Goal: Information Seeking & Learning: Check status

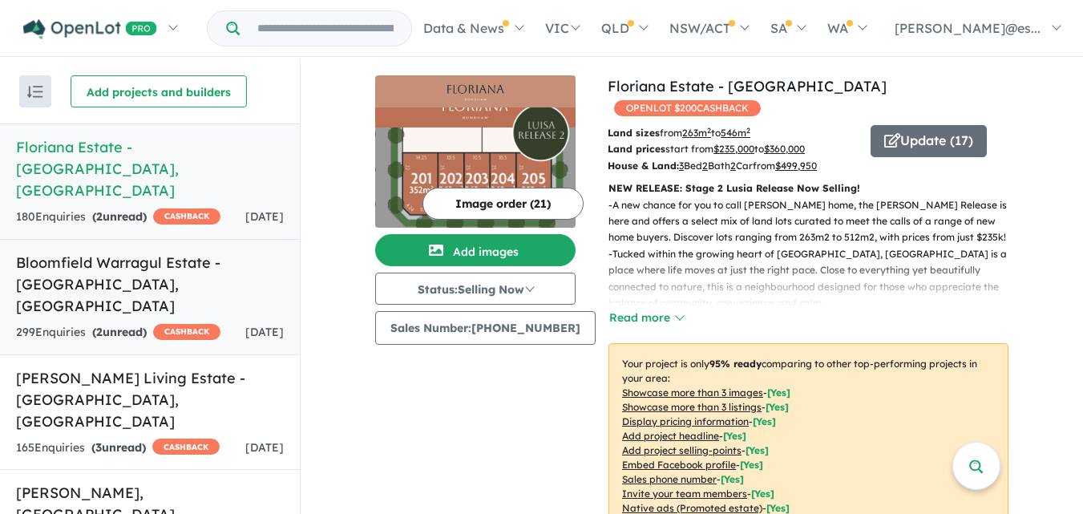
click at [219, 256] on h5 "Bloomfield Warragul Estate - [GEOGRAPHIC_DATA] , [GEOGRAPHIC_DATA]" at bounding box center [150, 284] width 268 height 65
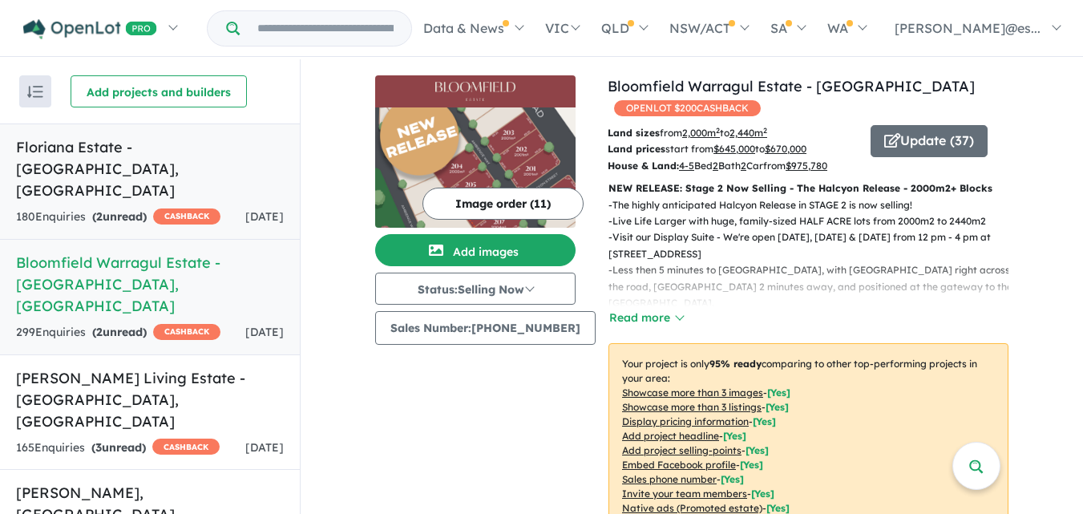
click at [194, 159] on link "Floriana Estate - [GEOGRAPHIC_DATA] , [GEOGRAPHIC_DATA] 180 Enquir ies ( 2 unre…" at bounding box center [150, 181] width 300 height 116
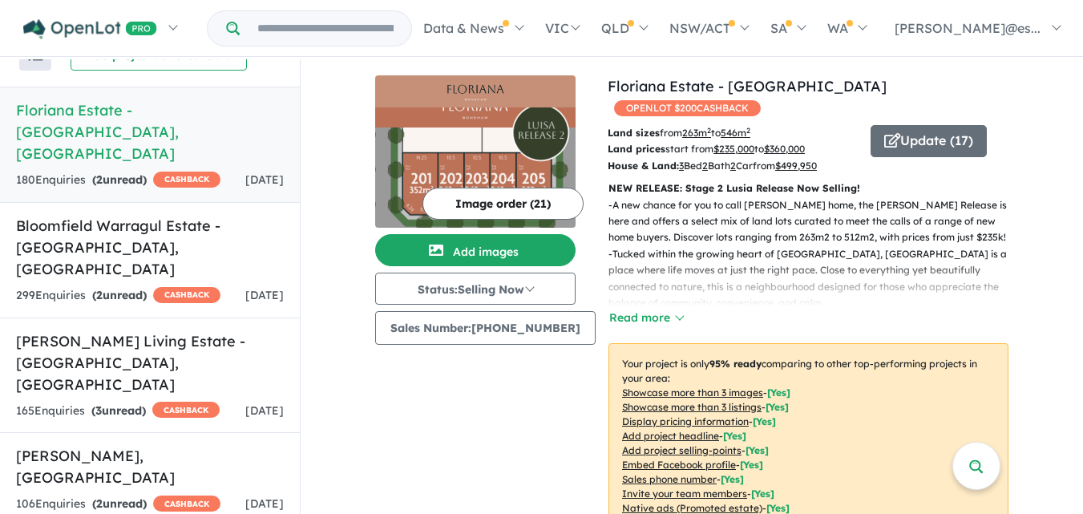
scroll to position [48, 0]
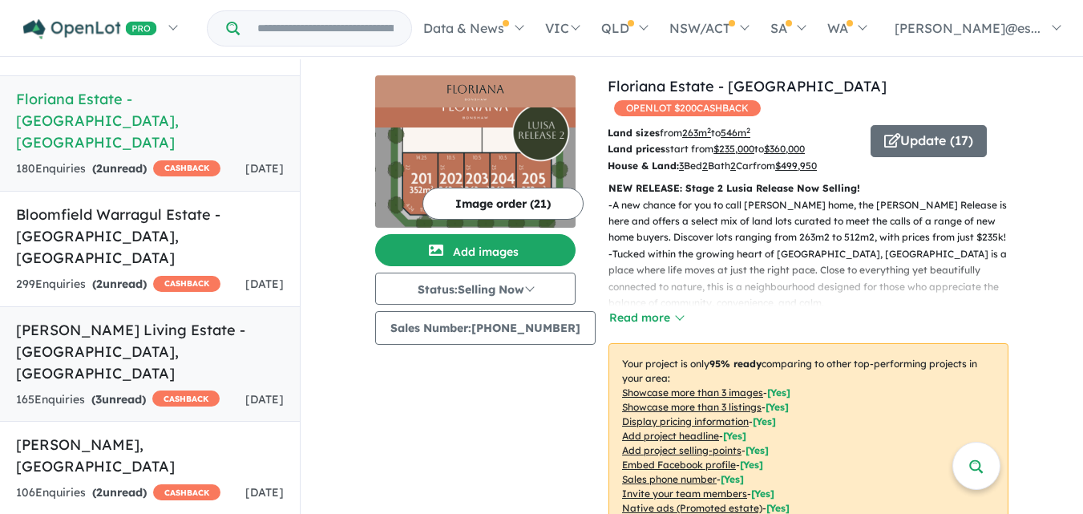
click at [219, 390] on div "165 Enquir ies ( 3 unread) CASHBACK" at bounding box center [118, 399] width 204 height 19
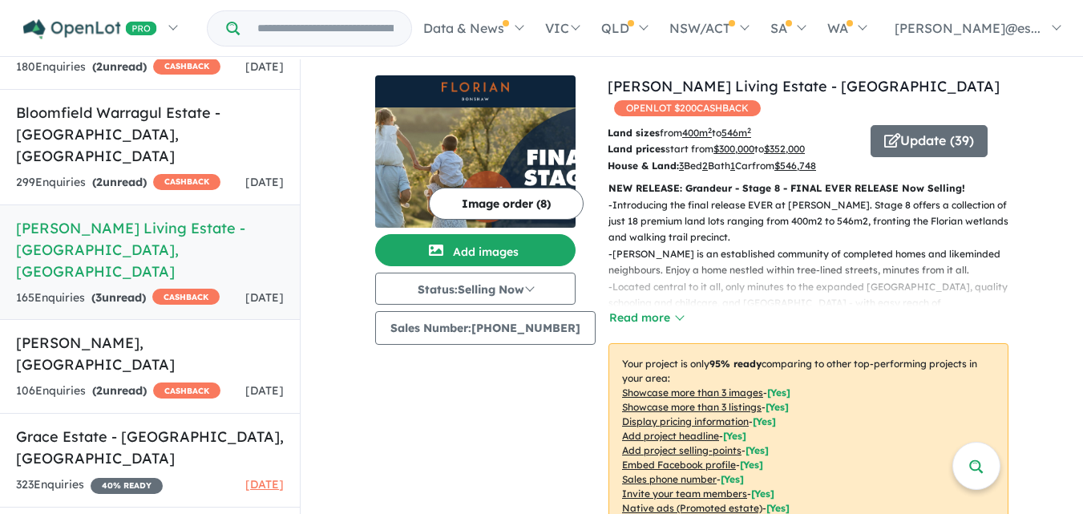
scroll to position [179, 0]
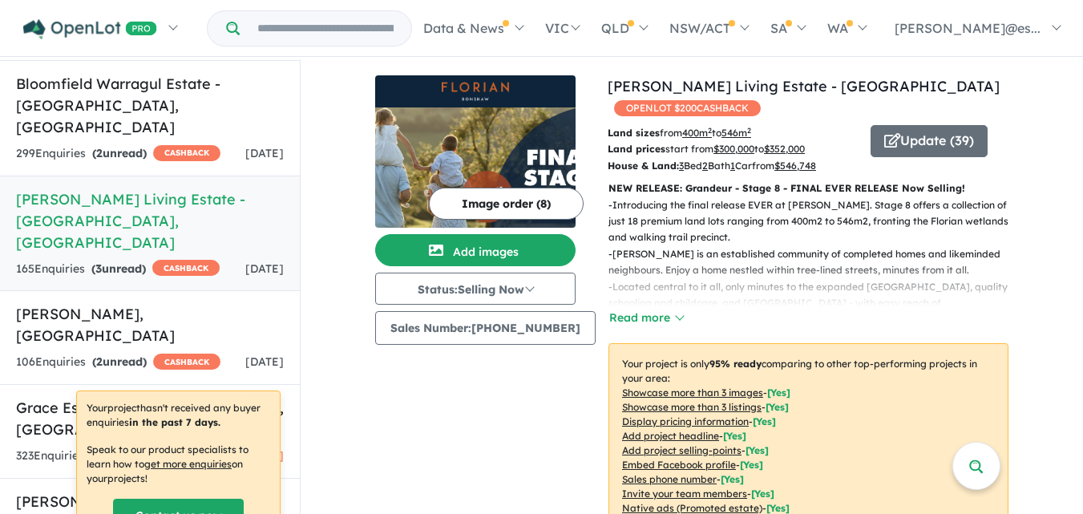
click at [179, 440] on div "Your project hasn't received any buyer enquiries in the past 7 days. Speak to o…" at bounding box center [178, 465] width 203 height 149
